Goal: Task Accomplishment & Management: Manage account settings

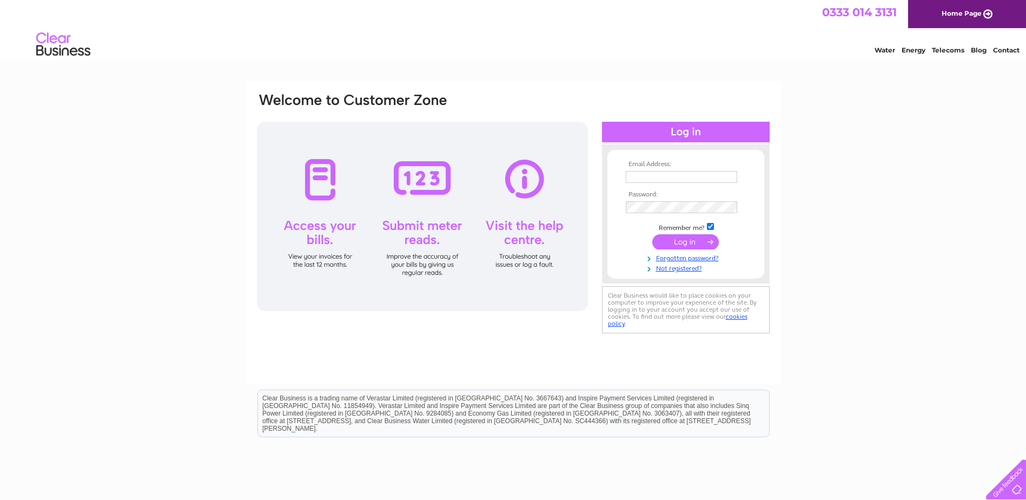
type input "laura.denton@plymouthcommunityhomes.co.uk"
click at [683, 241] on input "submit" at bounding box center [685, 241] width 66 height 15
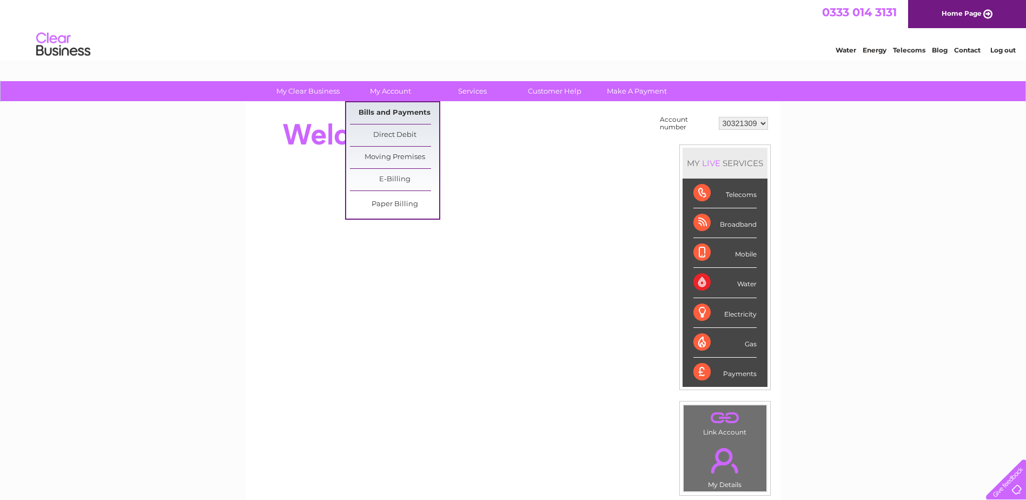
click at [394, 109] on link "Bills and Payments" at bounding box center [394, 113] width 89 height 22
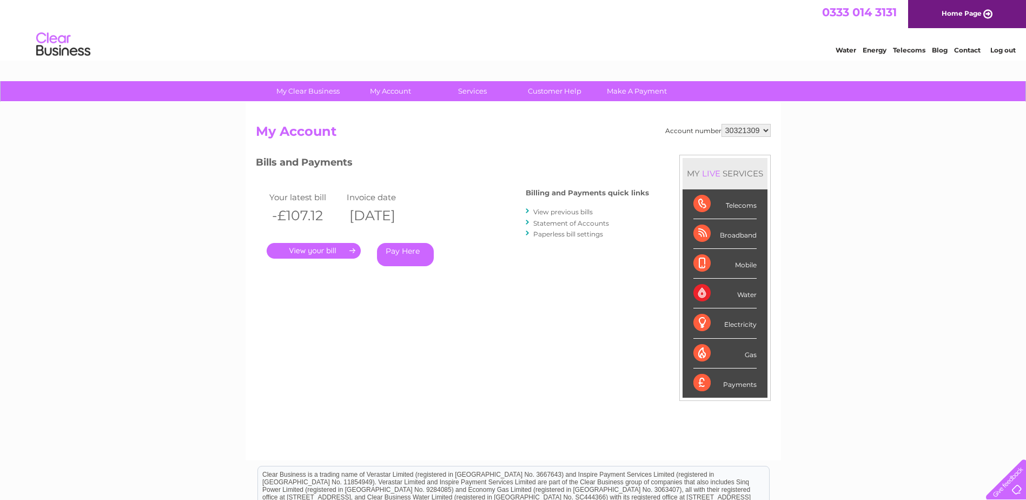
click at [316, 248] on link "." at bounding box center [314, 251] width 94 height 16
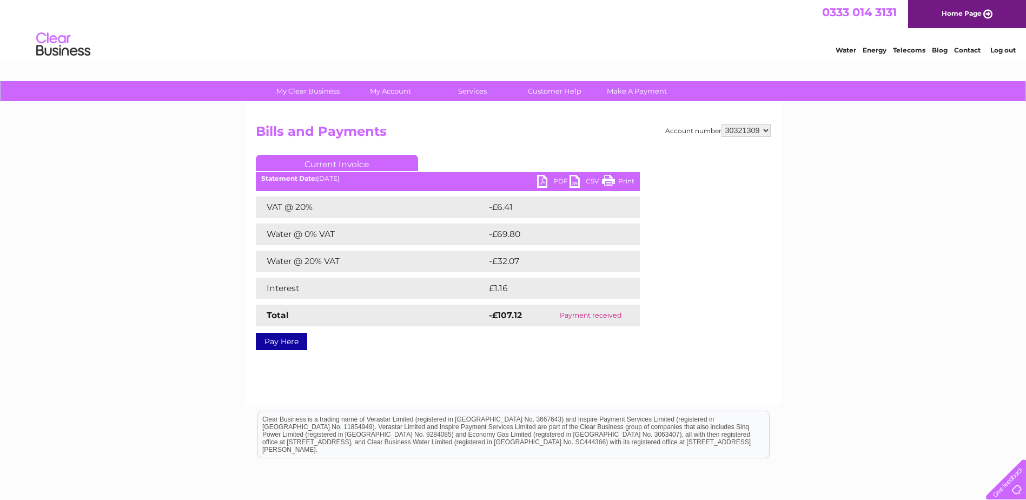
click at [546, 179] on link "PDF" at bounding box center [553, 183] width 32 height 16
